Goal: Information Seeking & Learning: Learn about a topic

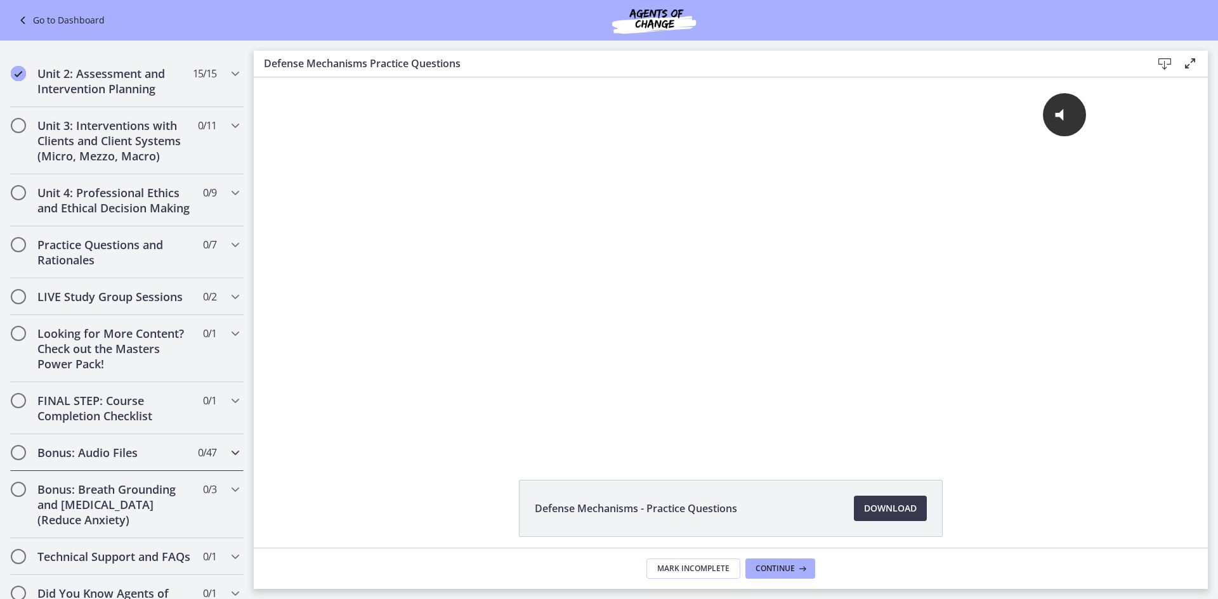
scroll to position [1058, 0]
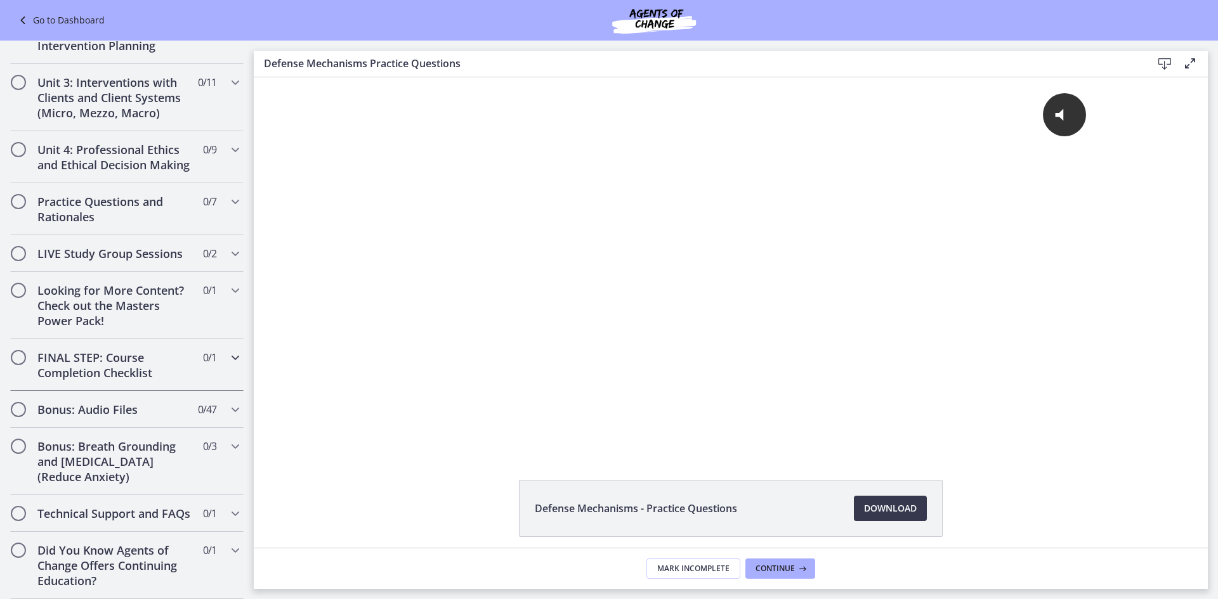
click at [123, 350] on h2 "FINAL STEP: Course Completion Checklist" at bounding box center [114, 365] width 155 height 30
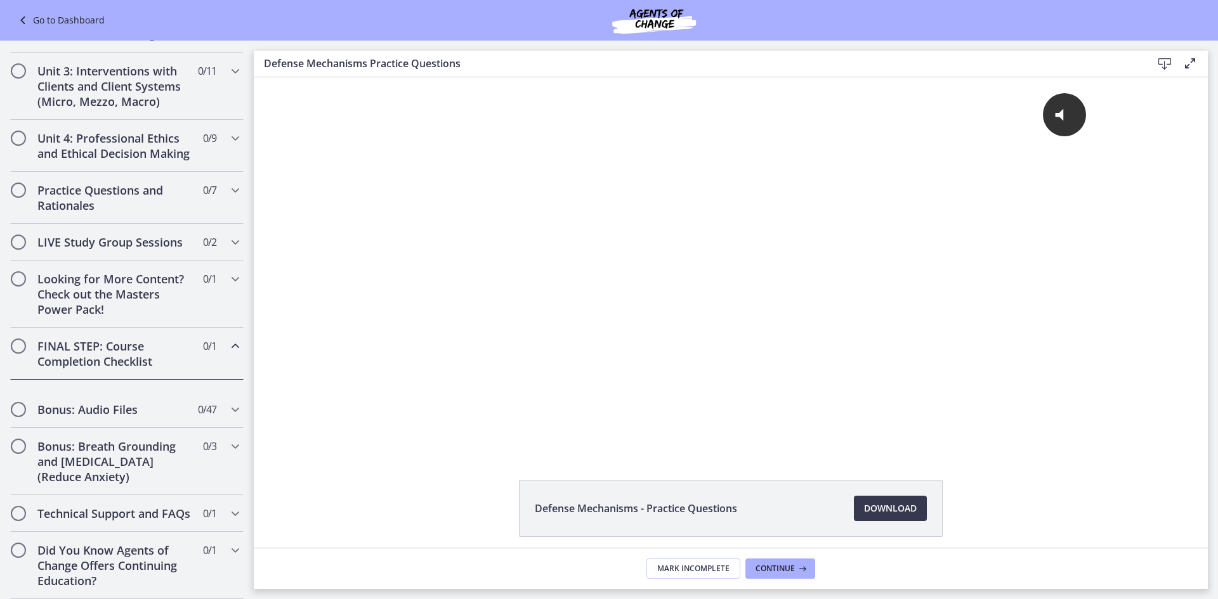
scroll to position [444, 0]
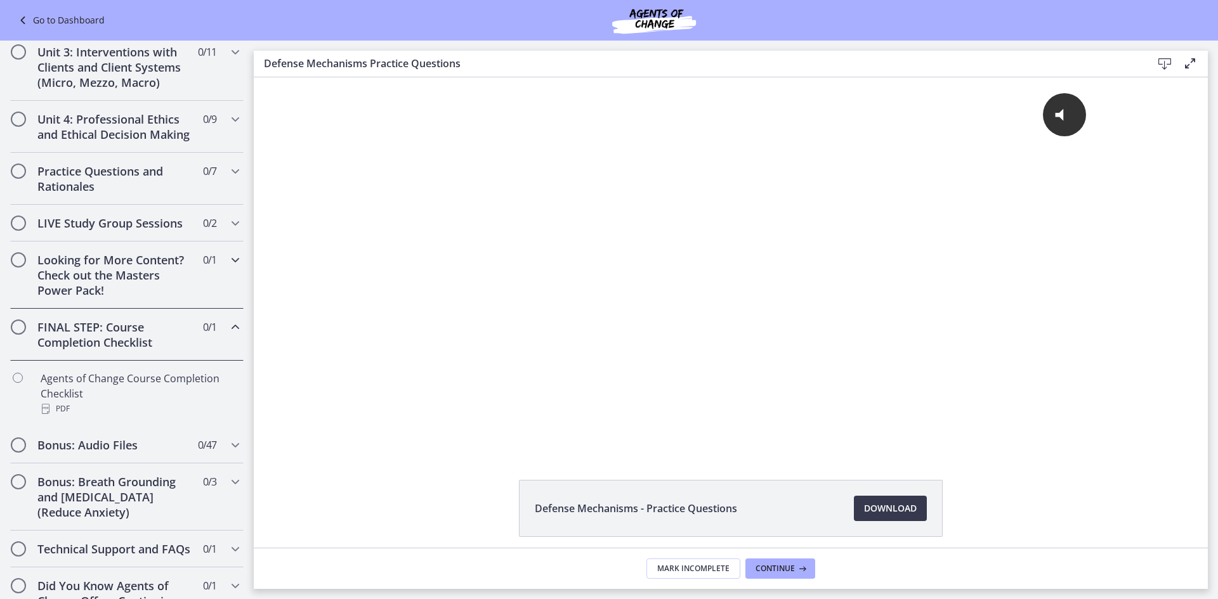
click at [133, 298] on h2 "Looking for More Content? Check out the Masters Power Pack!" at bounding box center [114, 275] width 155 height 46
click at [132, 231] on h2 "LIVE Study Group Sessions" at bounding box center [114, 223] width 155 height 15
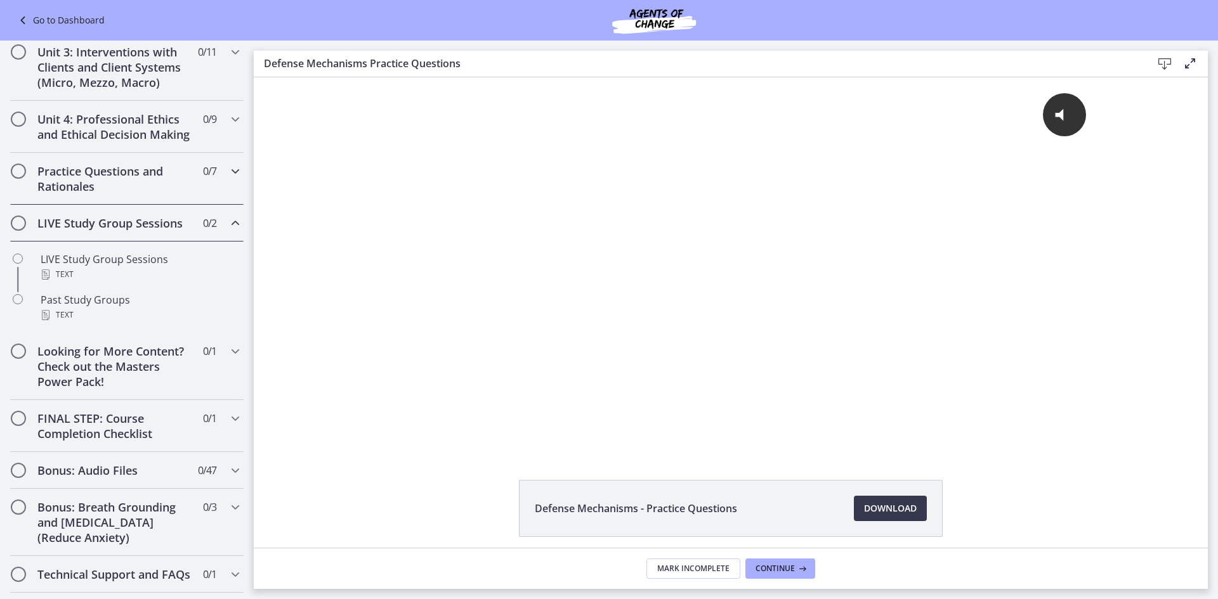
click at [127, 205] on div "Practice Questions and Rationales 0 / 7 Completed" at bounding box center [126, 179] width 233 height 52
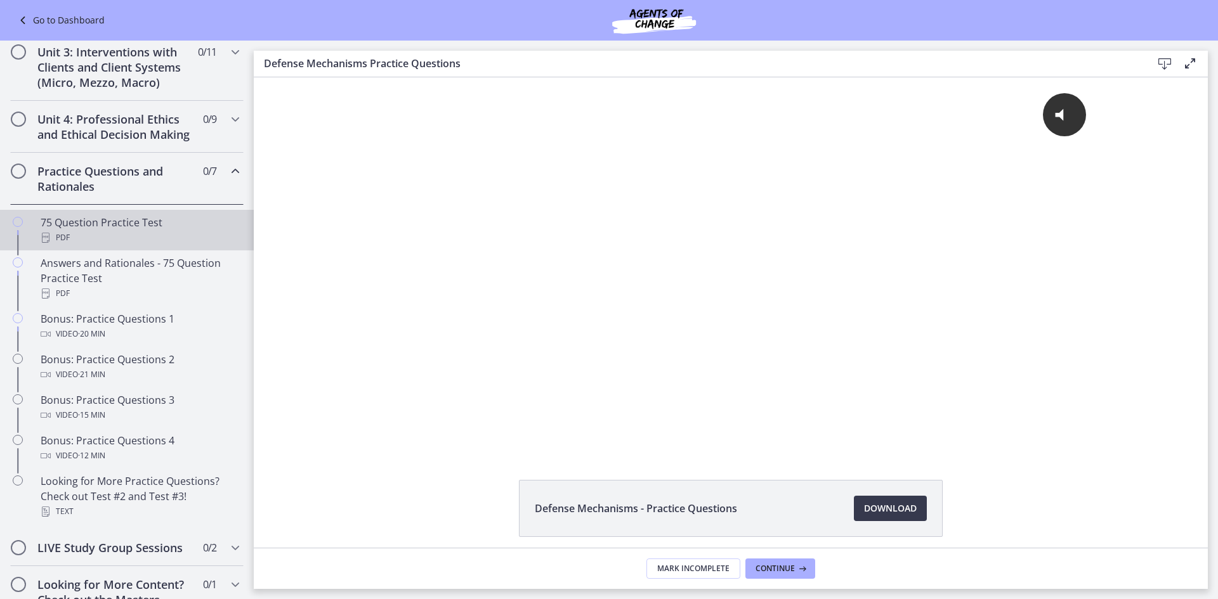
click at [117, 245] on div "PDF" at bounding box center [140, 237] width 198 height 15
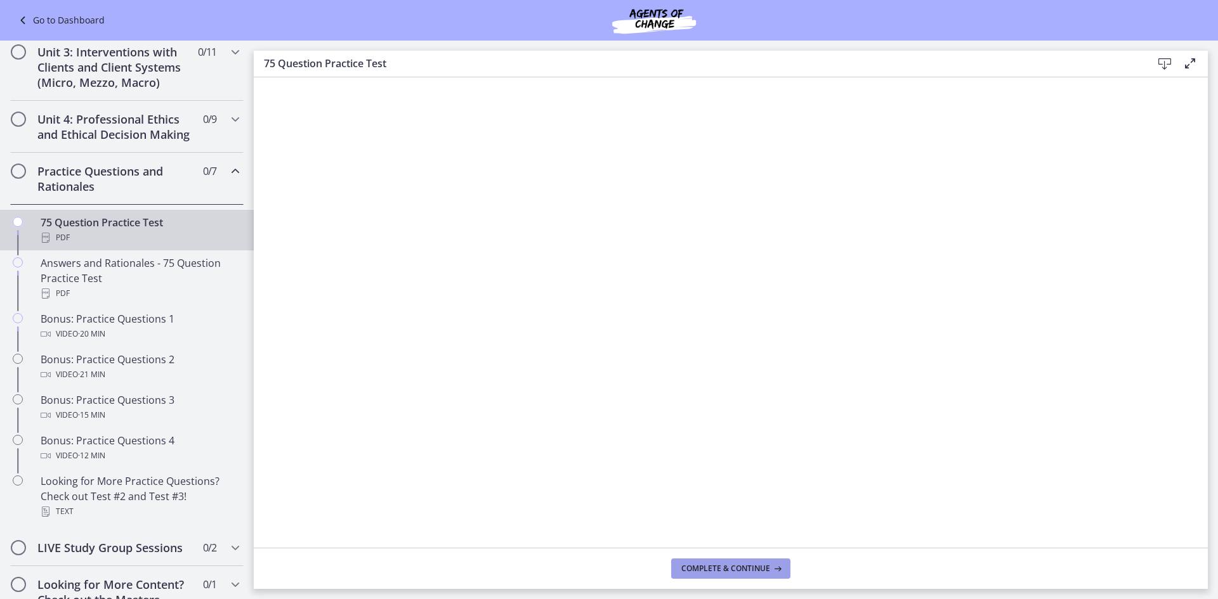
click at [749, 566] on span "Complete & continue" at bounding box center [725, 569] width 89 height 10
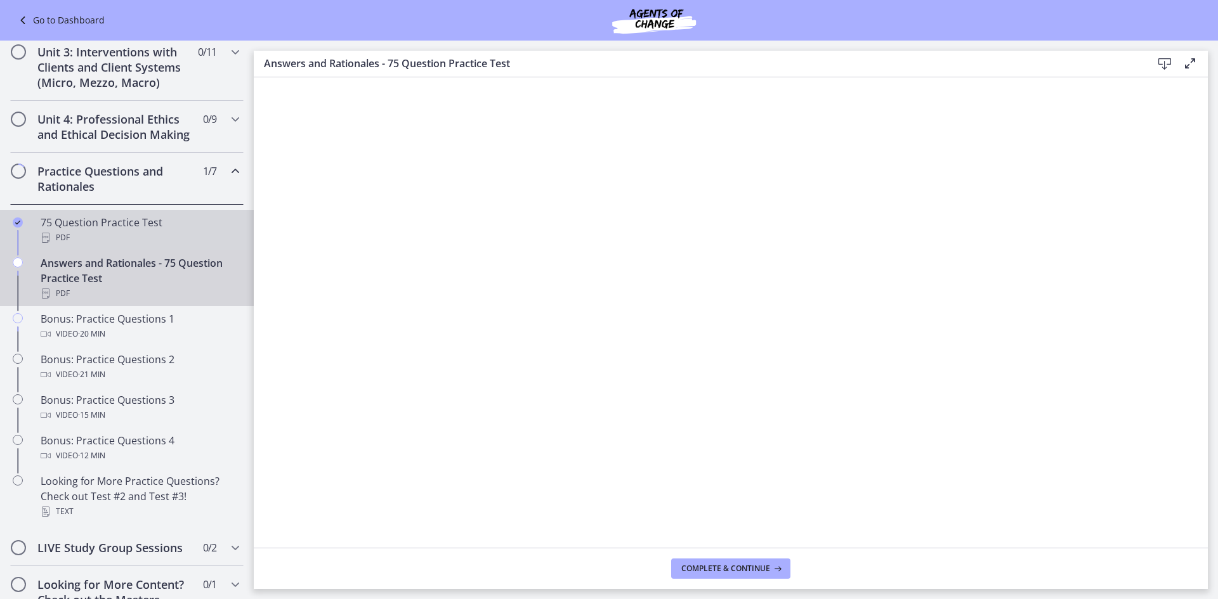
click at [148, 236] on div "75 Question Practice Test PDF" at bounding box center [140, 230] width 198 height 30
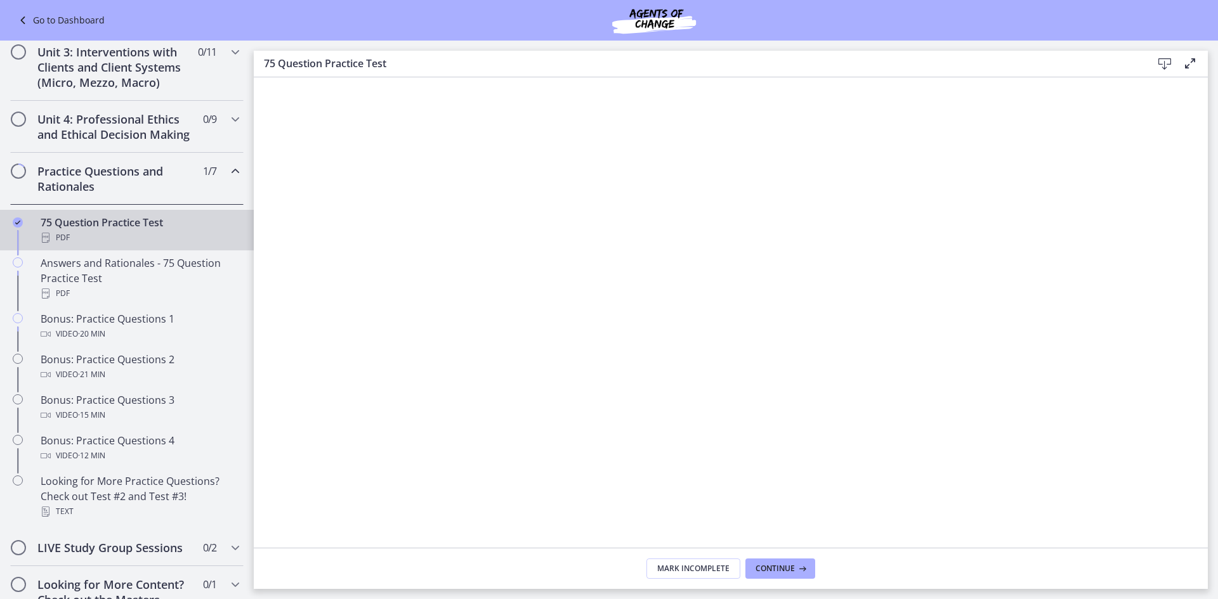
click at [1157, 61] on icon at bounding box center [1164, 63] width 15 height 15
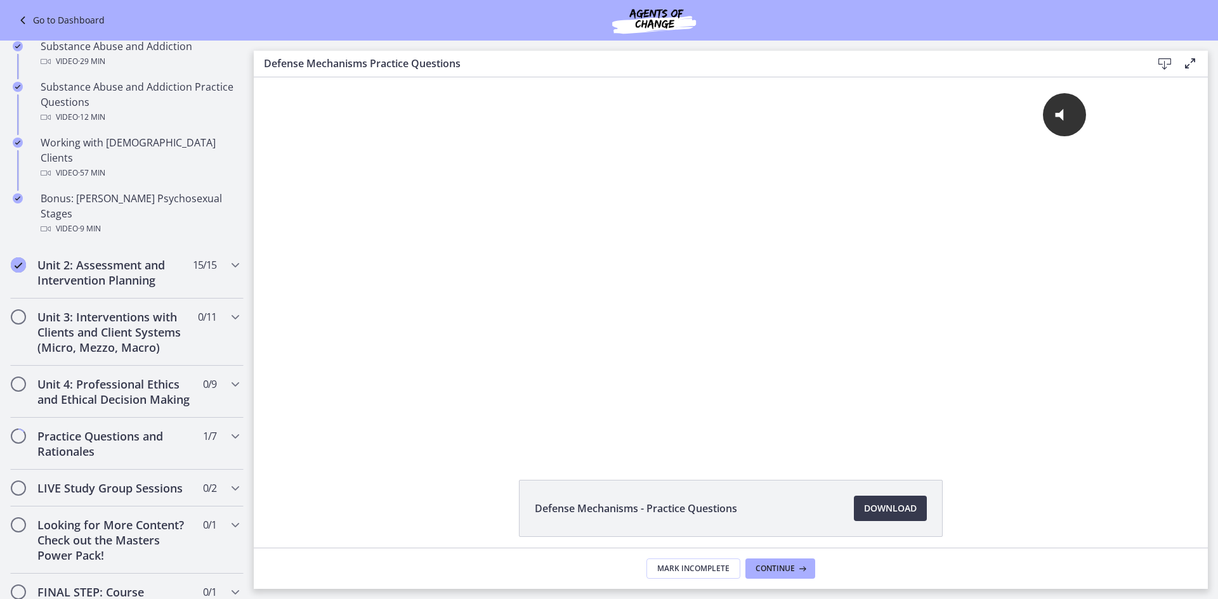
scroll to position [824, 0]
drag, startPoint x: 117, startPoint y: 238, endPoint x: 117, endPoint y: 250, distance: 12.0
click at [117, 256] on h2 "Unit 2: Assessment and Intervention Planning" at bounding box center [114, 271] width 155 height 30
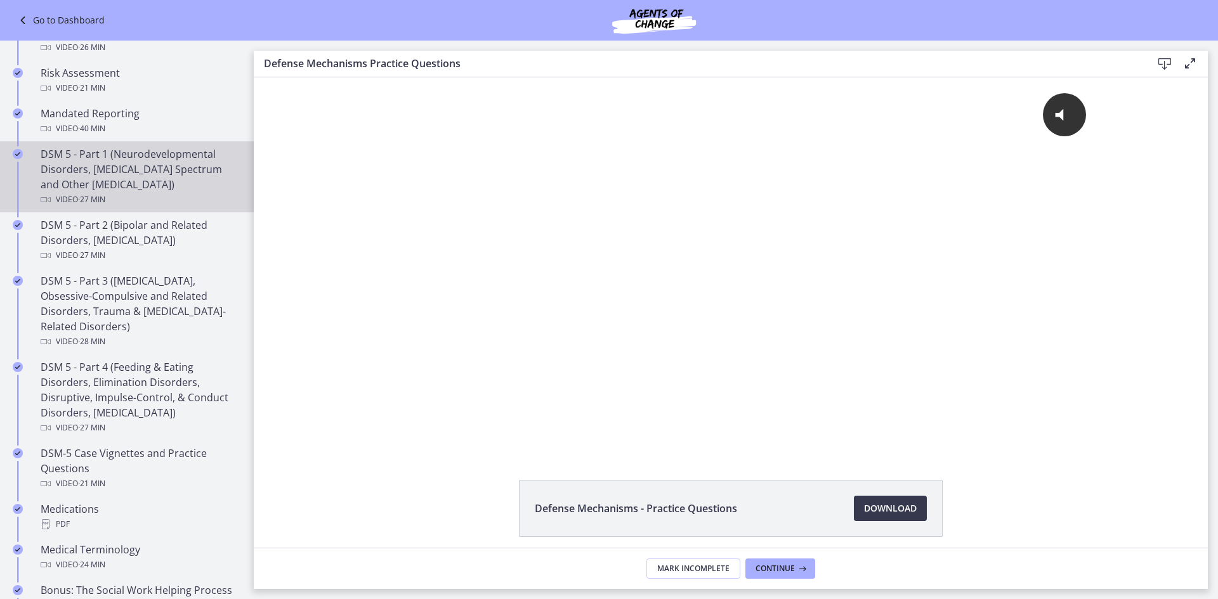
scroll to position [381, 0]
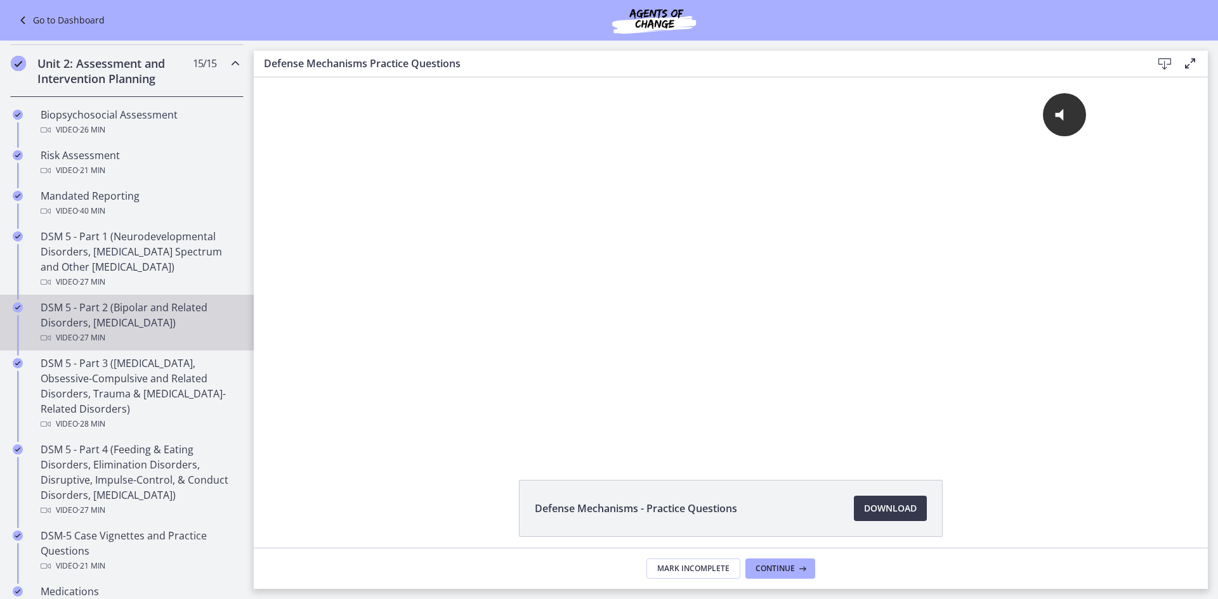
click at [154, 325] on div "DSM 5 - Part 2 (Bipolar and Related Disorders, Depressive Disorders) Video · 27…" at bounding box center [140, 323] width 198 height 46
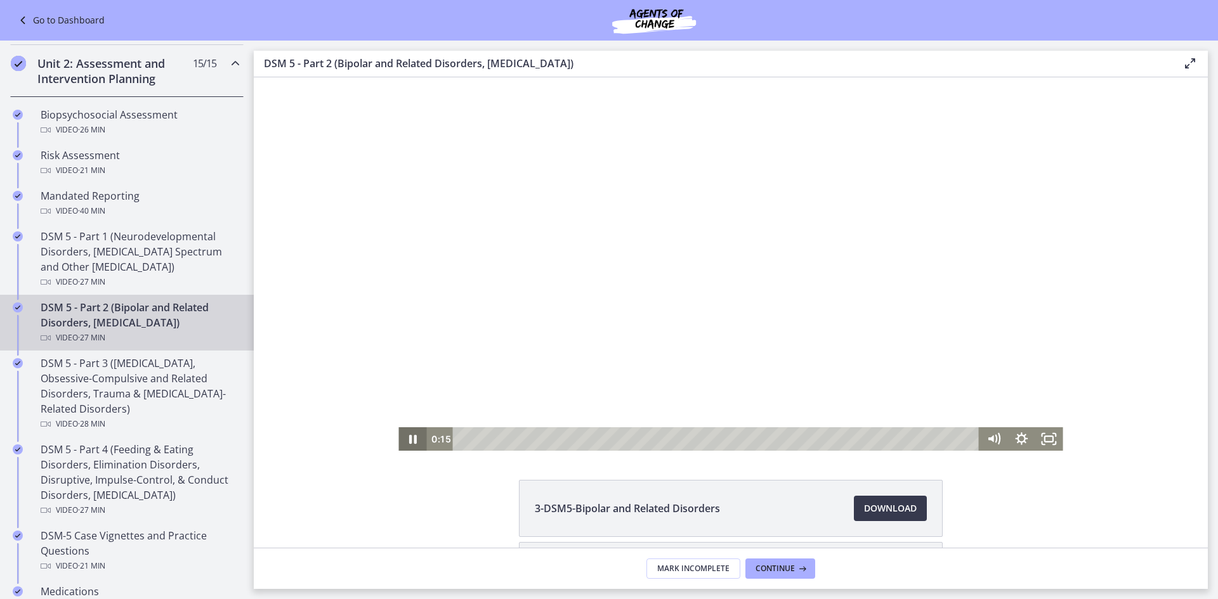
click at [410, 440] on icon "Pause" at bounding box center [413, 439] width 8 height 9
click at [659, 261] on div at bounding box center [730, 264] width 664 height 374
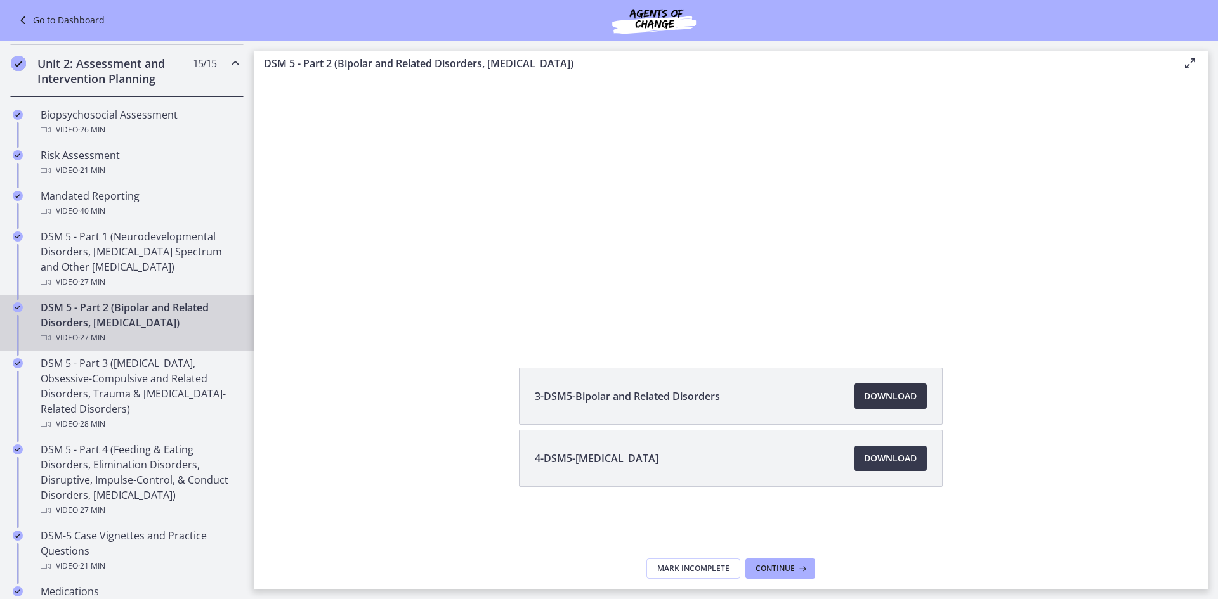
click at [883, 404] on link "Download Opens in a new window" at bounding box center [890, 396] width 73 height 25
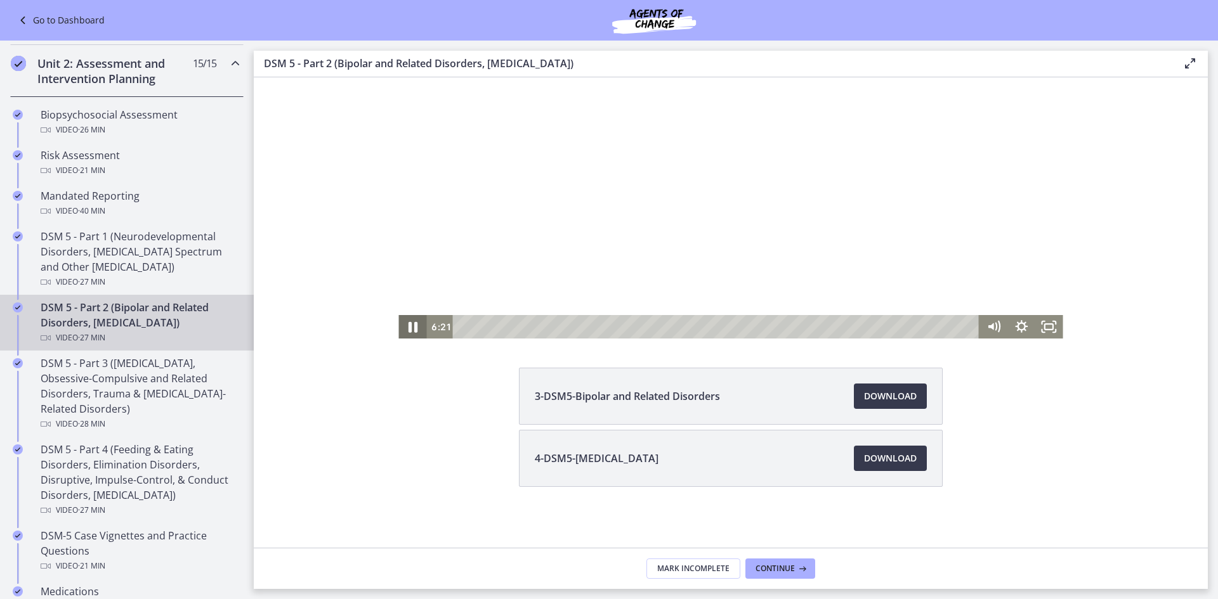
click at [408, 327] on icon "Pause" at bounding box center [412, 327] width 33 height 28
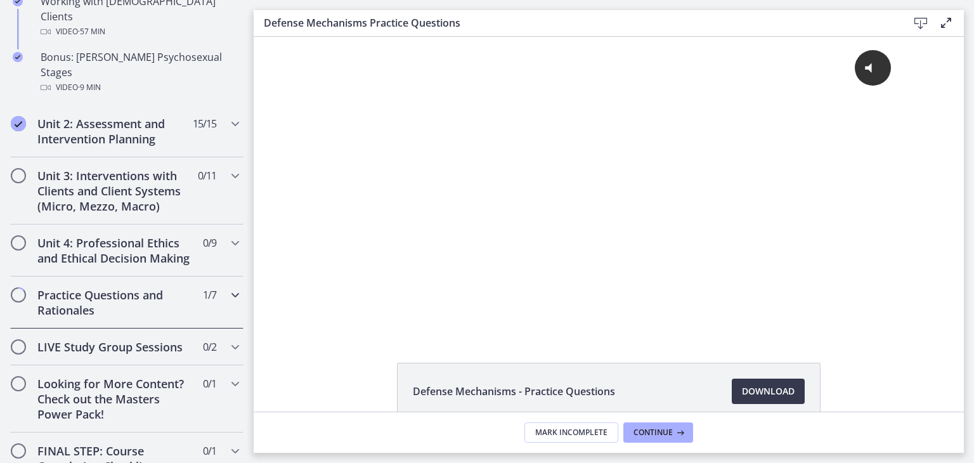
scroll to position [954, 0]
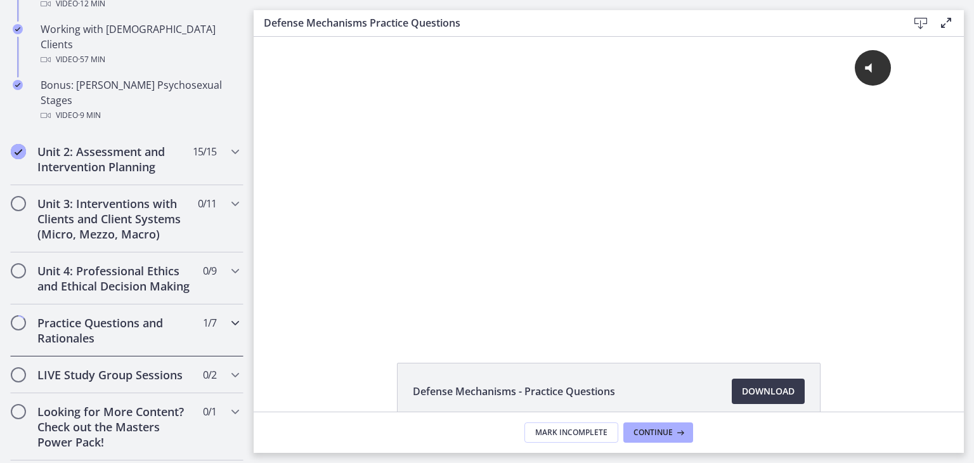
click at [142, 316] on h2 "Practice Questions and Rationales" at bounding box center [114, 330] width 155 height 30
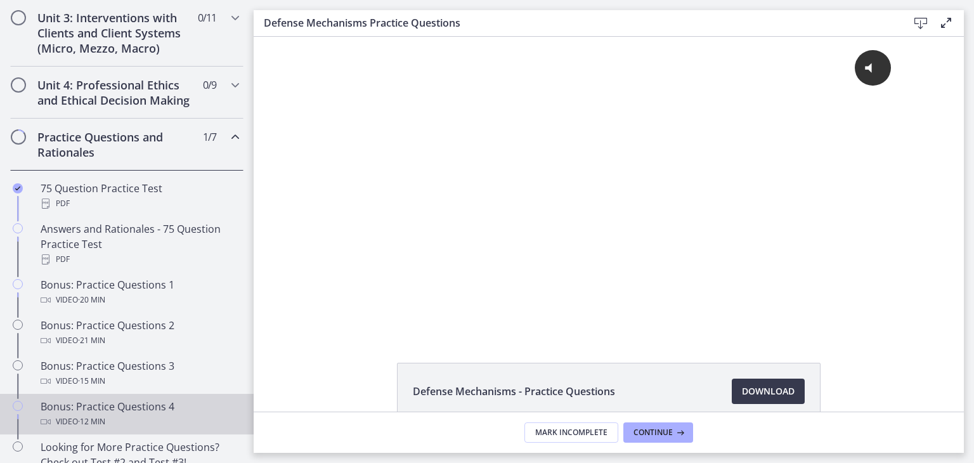
scroll to position [475, 0]
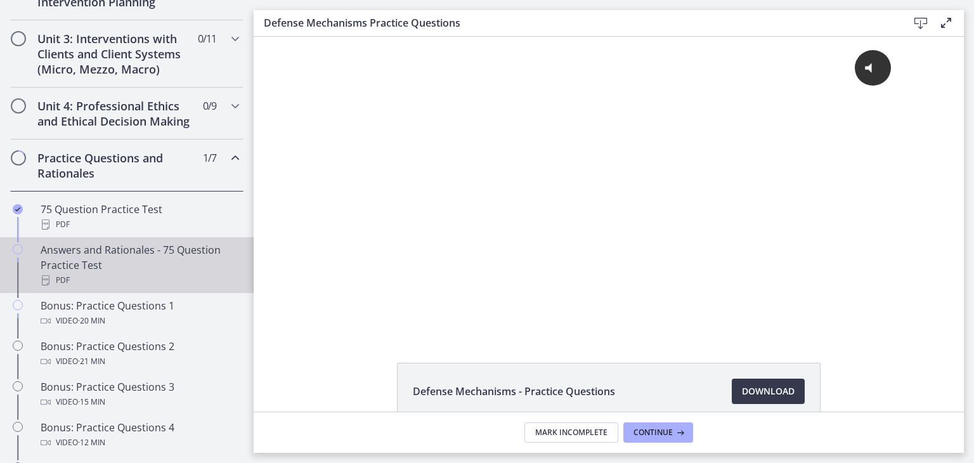
click at [145, 277] on div "Answers and Rationales - 75 Question Practice Test PDF" at bounding box center [140, 265] width 198 height 46
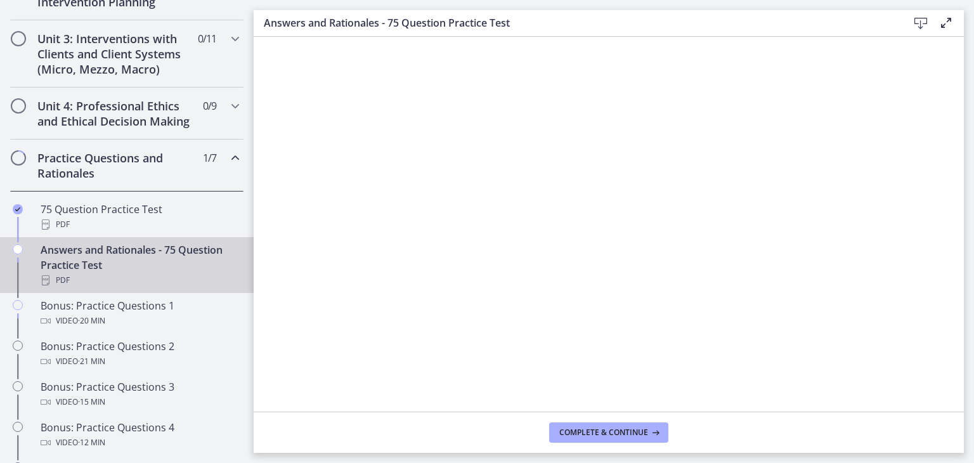
click at [921, 26] on icon at bounding box center [920, 23] width 15 height 15
